Goal: Task Accomplishment & Management: Manage account settings

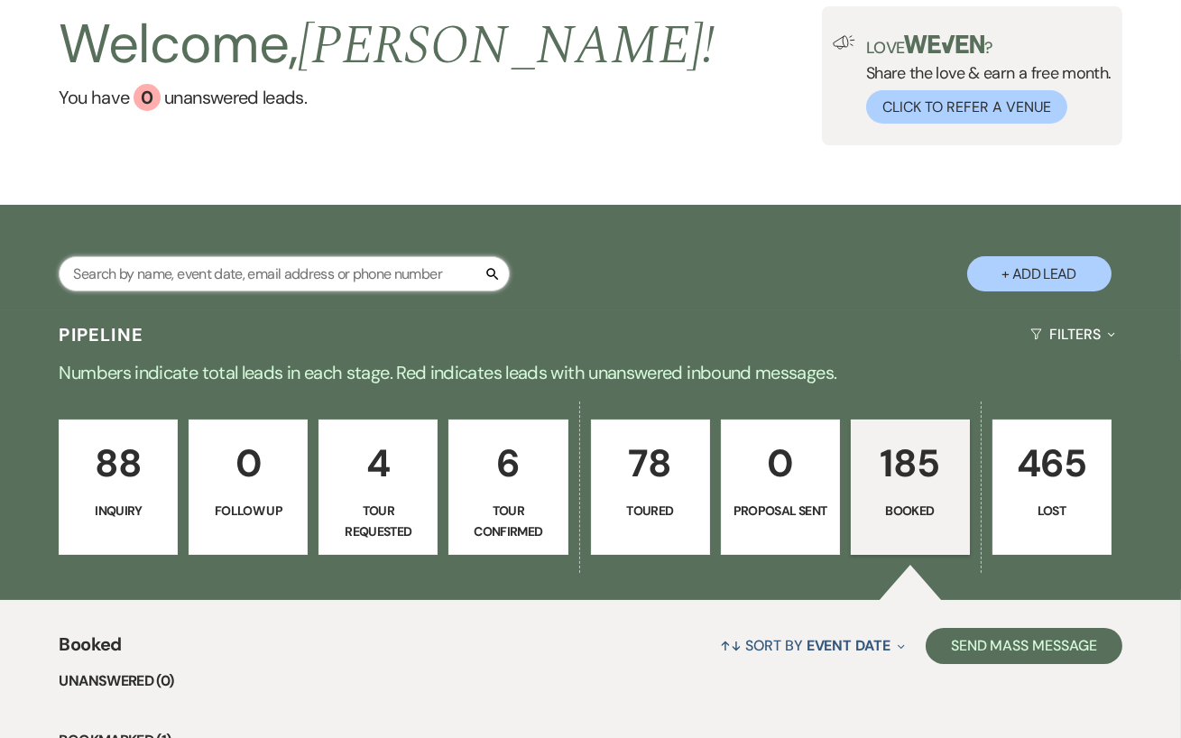
click at [170, 280] on input "text" at bounding box center [284, 273] width 451 height 35
type input "[PERSON_NAME]"
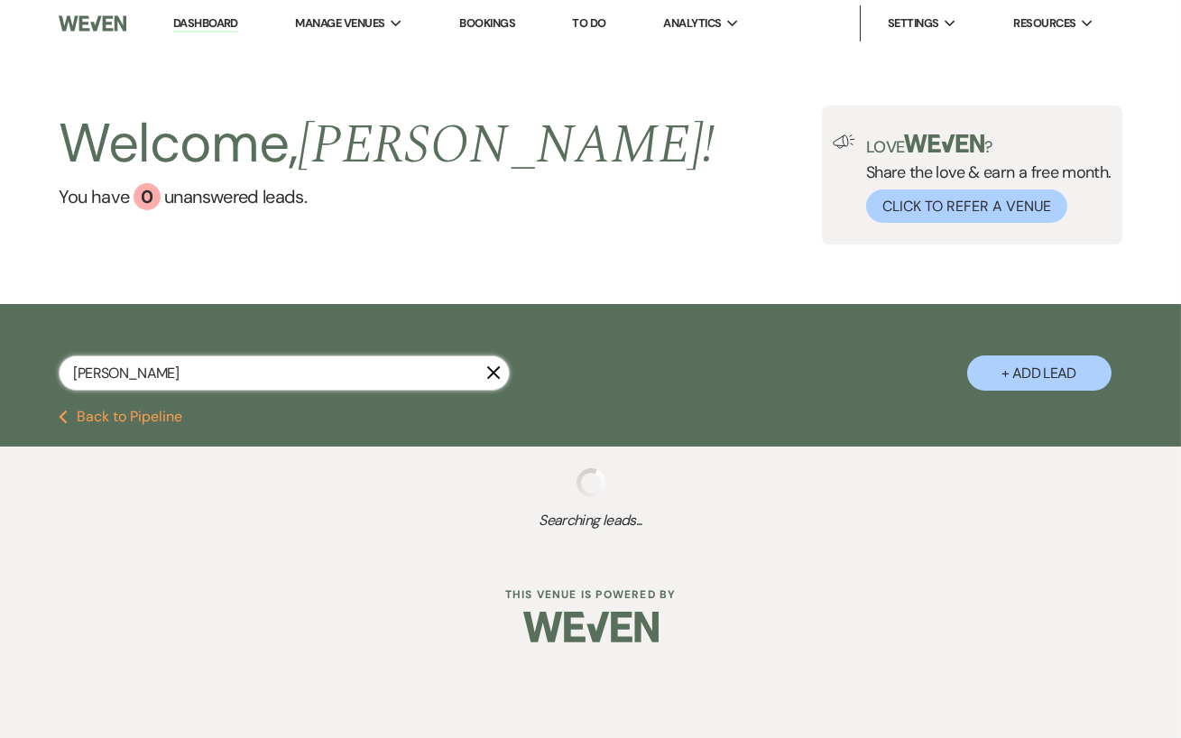
select select "8"
select select "5"
select select "8"
select select "5"
select select "8"
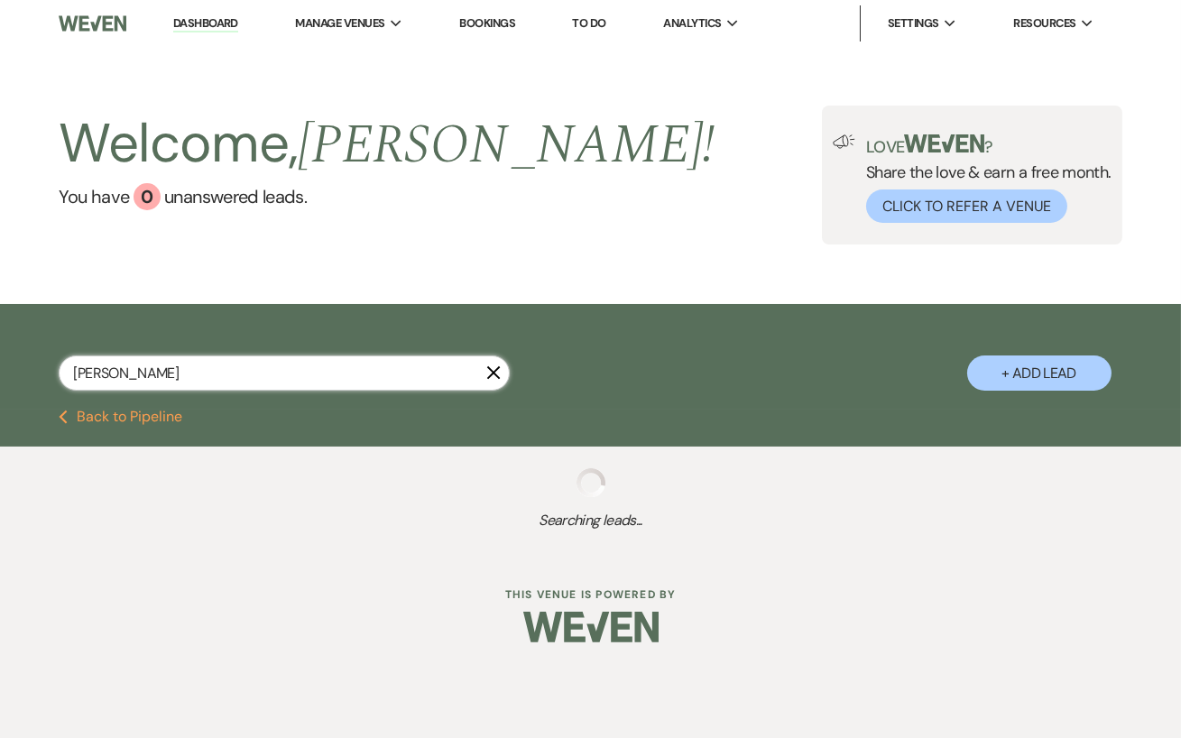
select select "5"
select select "8"
select select "5"
select select "8"
select select "5"
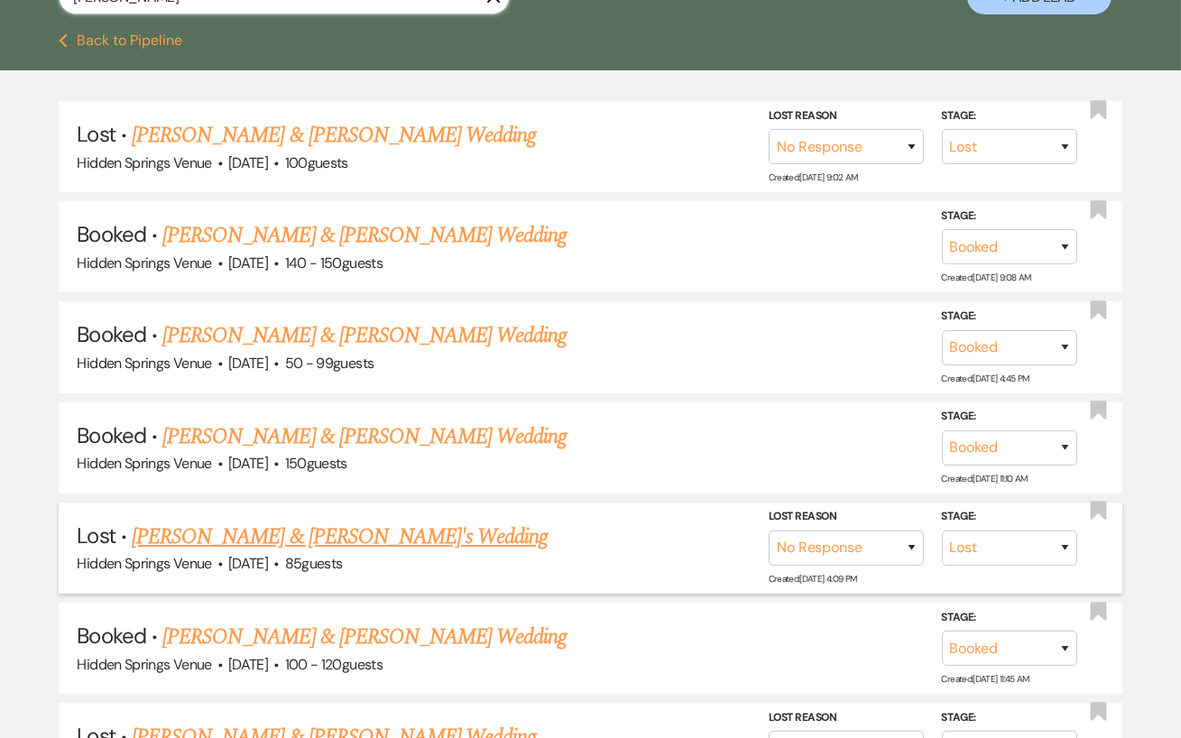
scroll to position [375, 0]
type input "[PERSON_NAME]"
click at [444, 631] on link "[PERSON_NAME] & [PERSON_NAME] Wedding" at bounding box center [364, 638] width 404 height 32
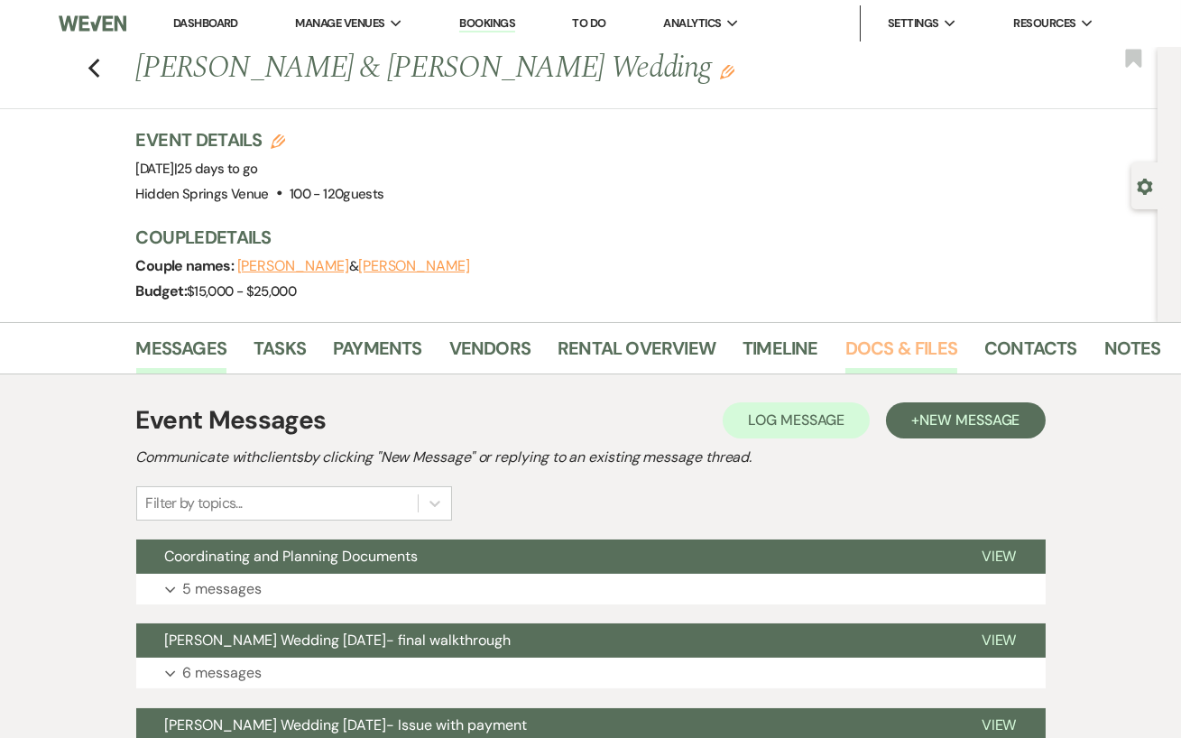
click at [872, 358] on link "Docs & Files" at bounding box center [901, 354] width 112 height 40
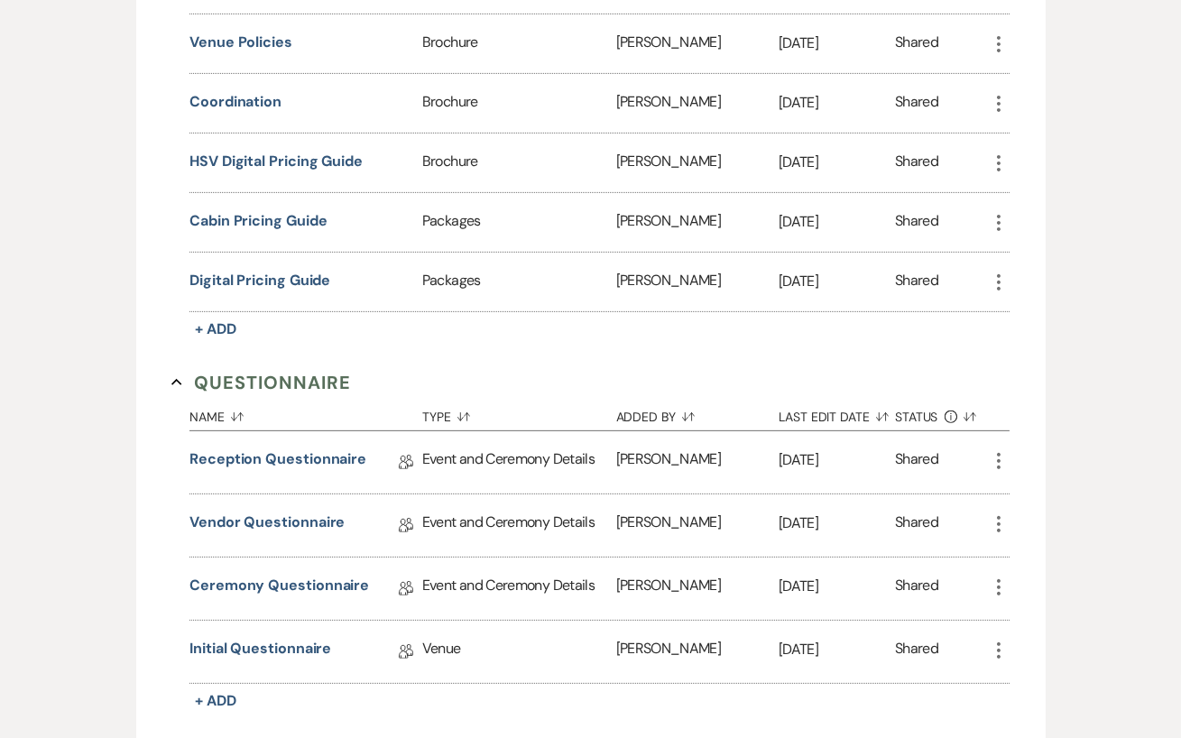
scroll to position [1391, 0]
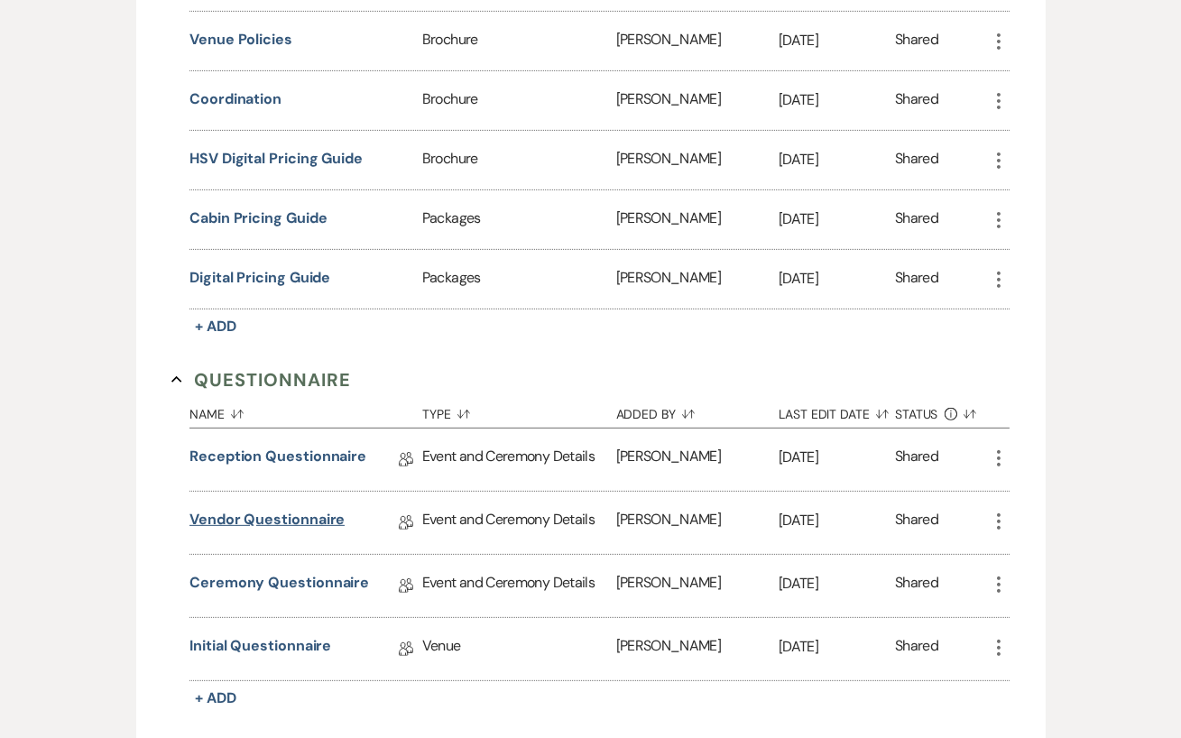
click at [236, 512] on link "Vendor Questionnaire" at bounding box center [266, 523] width 155 height 28
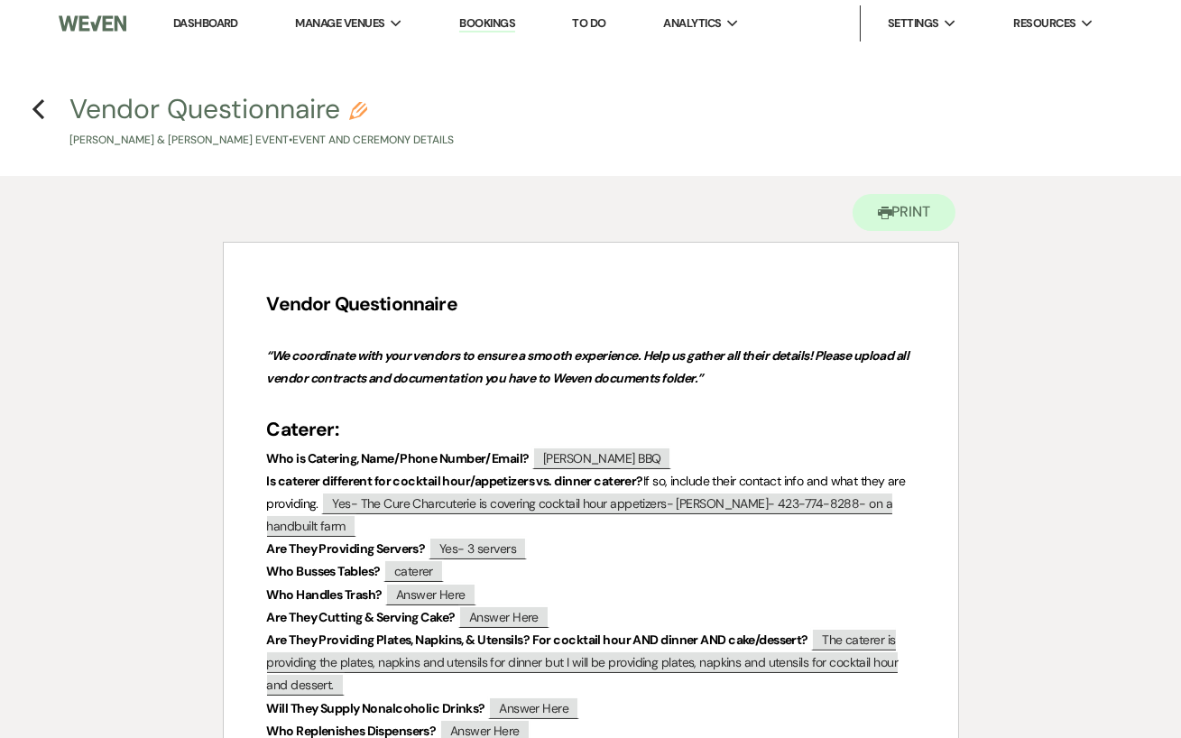
drag, startPoint x: 257, startPoint y: 142, endPoint x: 189, endPoint y: 142, distance: 67.7
click at [189, 142] on p "[PERSON_NAME] & [PERSON_NAME] Event • Event and Ceremony Details" at bounding box center [261, 140] width 384 height 17
select select "49"
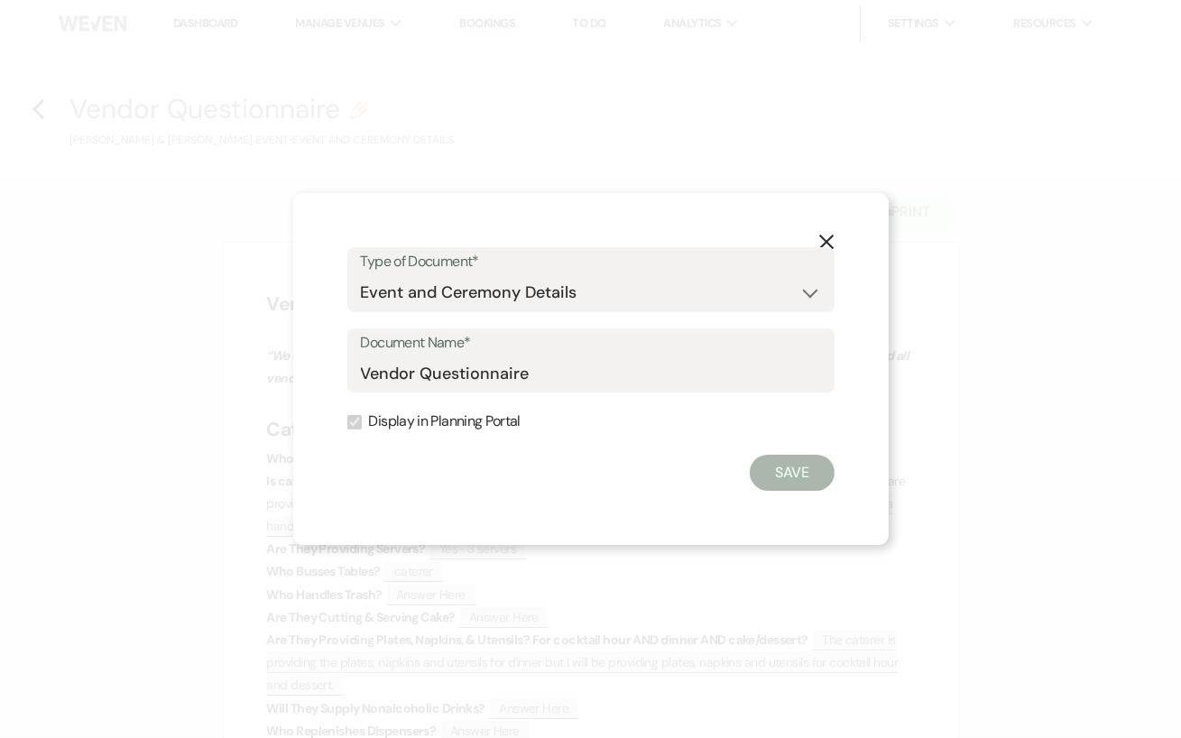
drag, startPoint x: 54, startPoint y: 134, endPoint x: 170, endPoint y: 161, distance: 118.4
click at [170, 161] on div "X Type of Document* Special Event Insurance Vendor Certificate of Insurance Con…" at bounding box center [590, 369] width 1181 height 738
click at [830, 238] on use "button" at bounding box center [825, 242] width 14 height 14
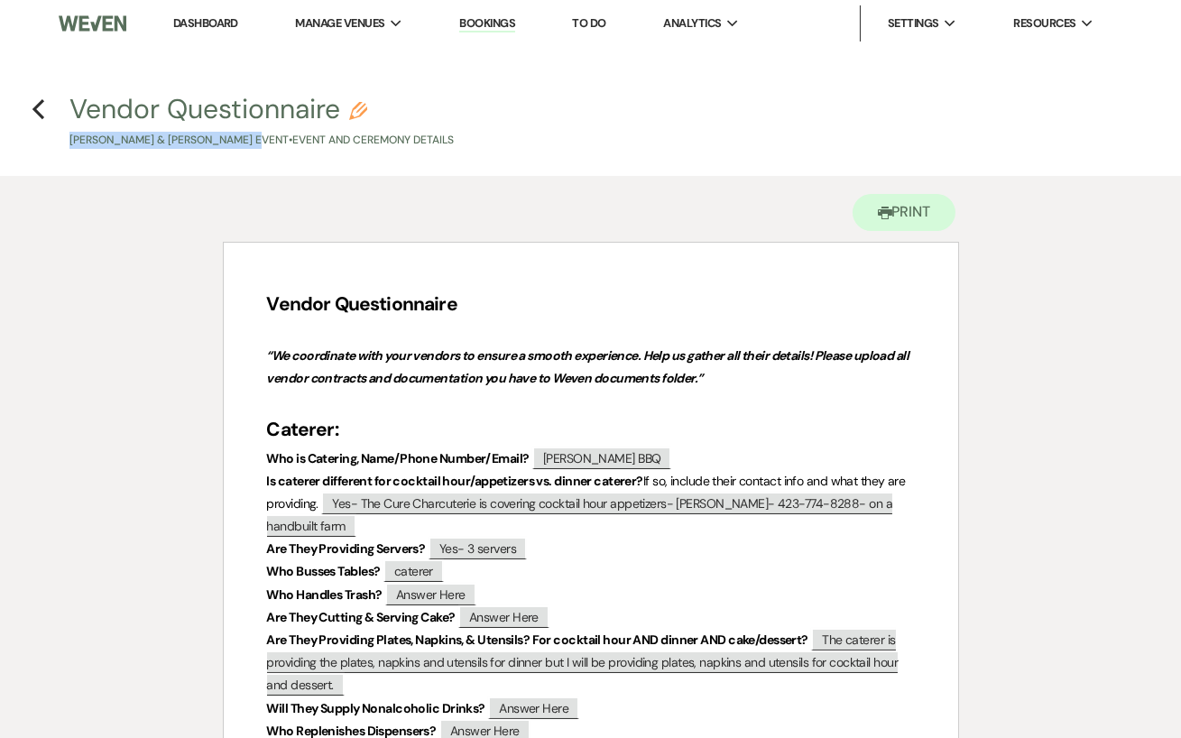
drag, startPoint x: 58, startPoint y: 141, endPoint x: 260, endPoint y: 149, distance: 202.2
click at [260, 149] on h4 "Previous Vendor Questionnaire Pencil [PERSON_NAME] & [PERSON_NAME] Event • Even…" at bounding box center [590, 119] width 1181 height 59
copy p "[PERSON_NAME] & [PERSON_NAME]'"
click at [272, 178] on div "Printer Print" at bounding box center [591, 209] width 736 height 66
click at [32, 115] on icon "Previous" at bounding box center [39, 109] width 14 height 22
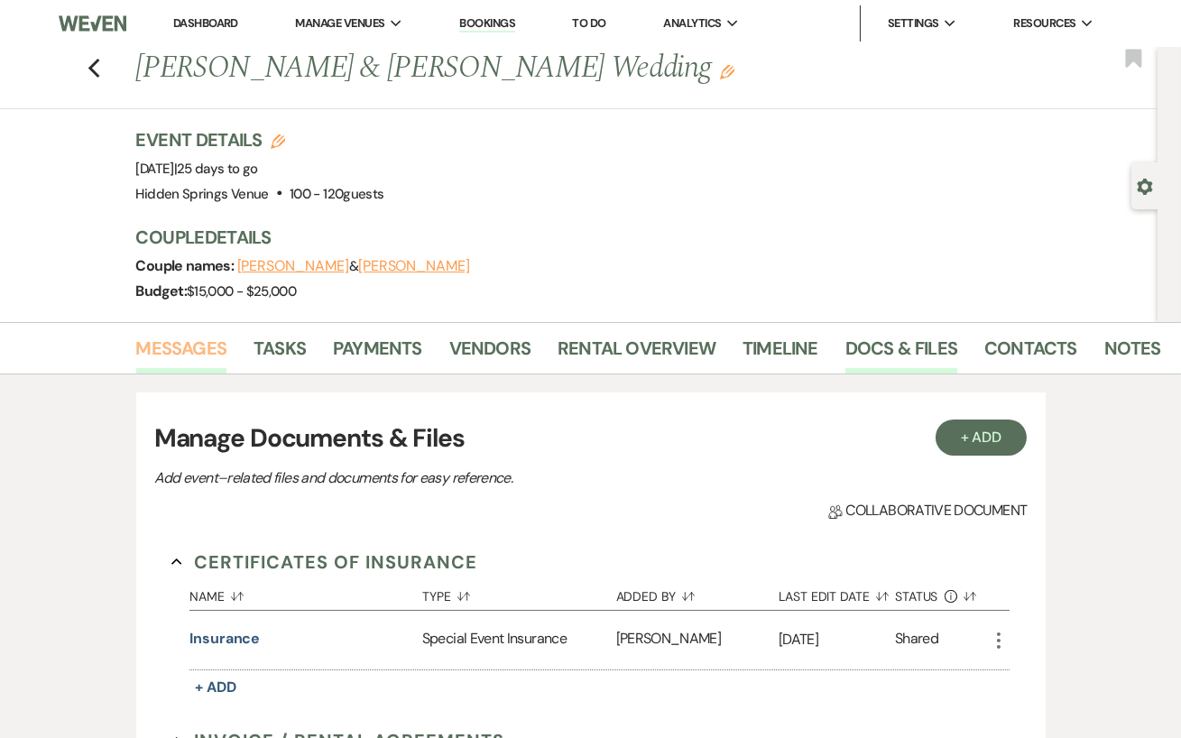
click at [211, 338] on link "Messages" at bounding box center [181, 354] width 91 height 40
